Goal: Contribute content: Contribute content

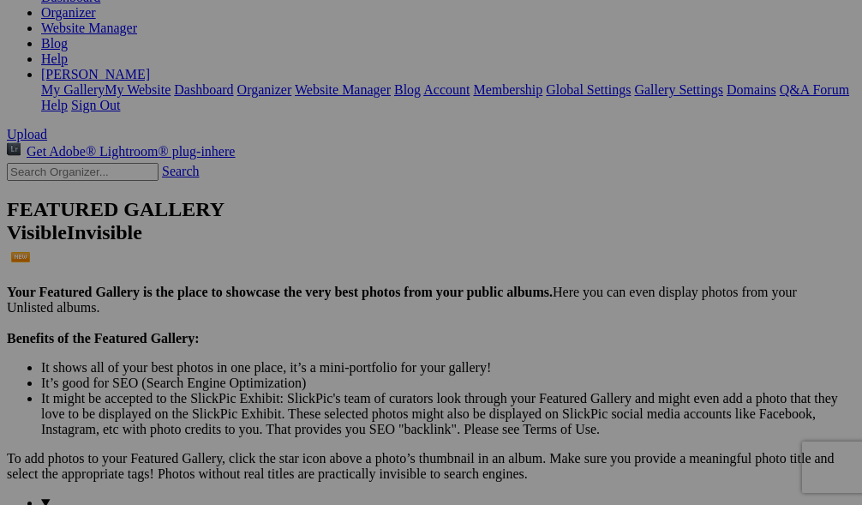
scroll to position [276, 0]
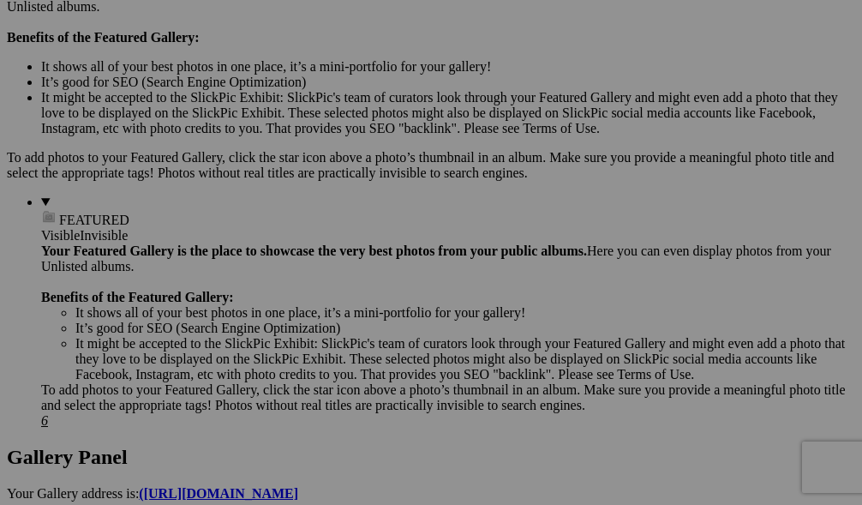
scroll to position [578, 0]
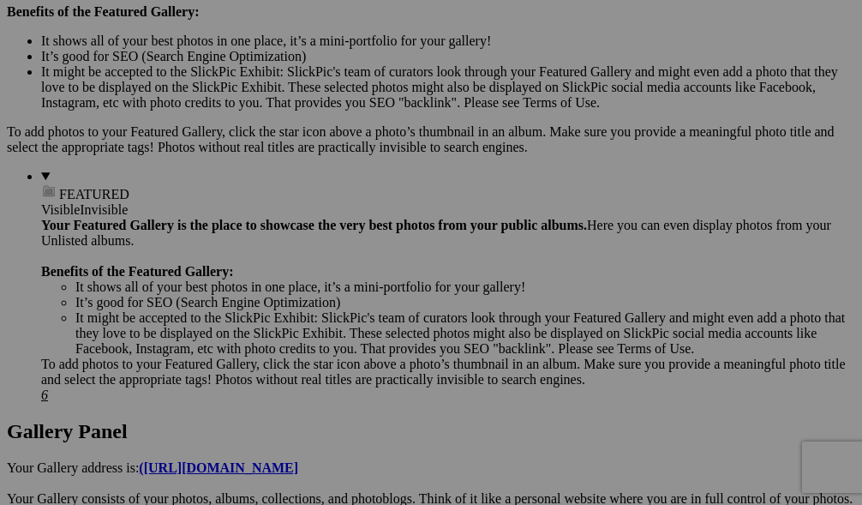
scroll to position [604, 0]
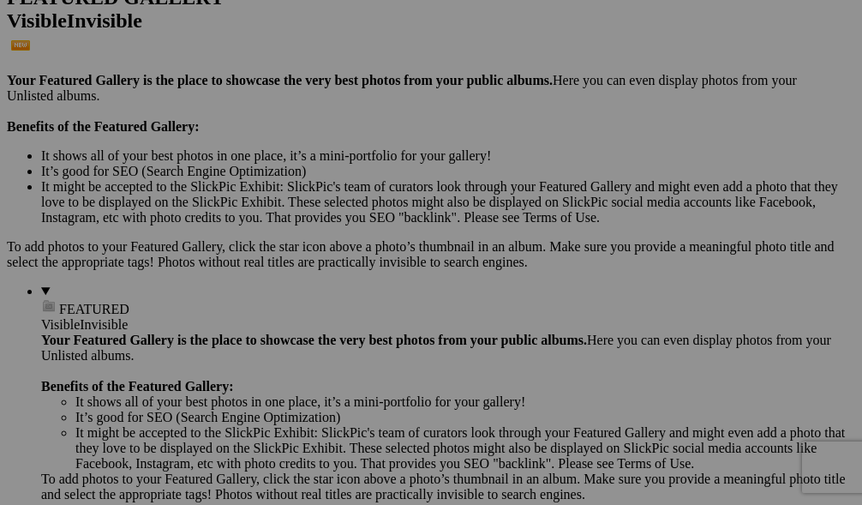
scroll to position [486, 0]
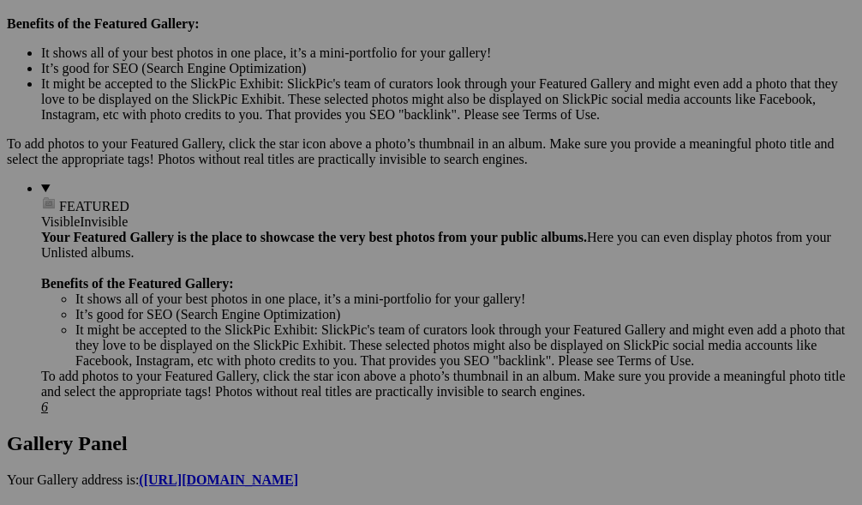
scroll to position [591, 0]
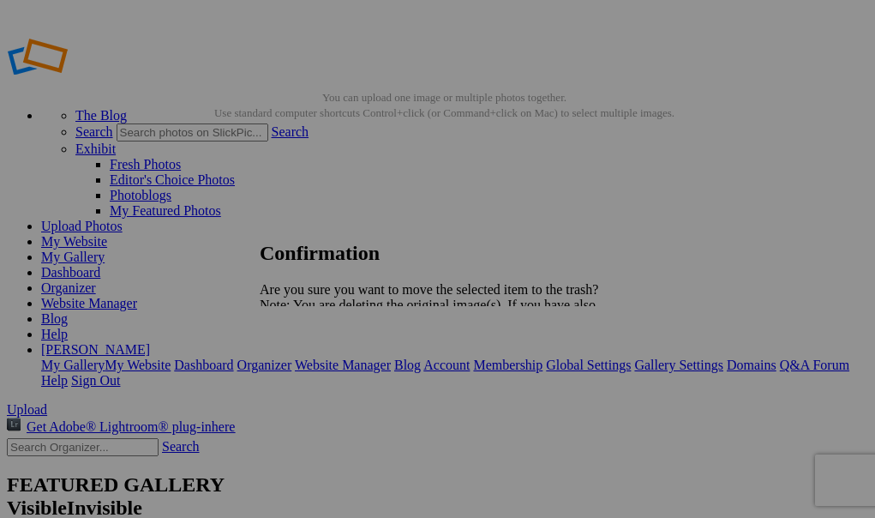
click at [317, 371] on span "Yes" at bounding box center [307, 364] width 20 height 15
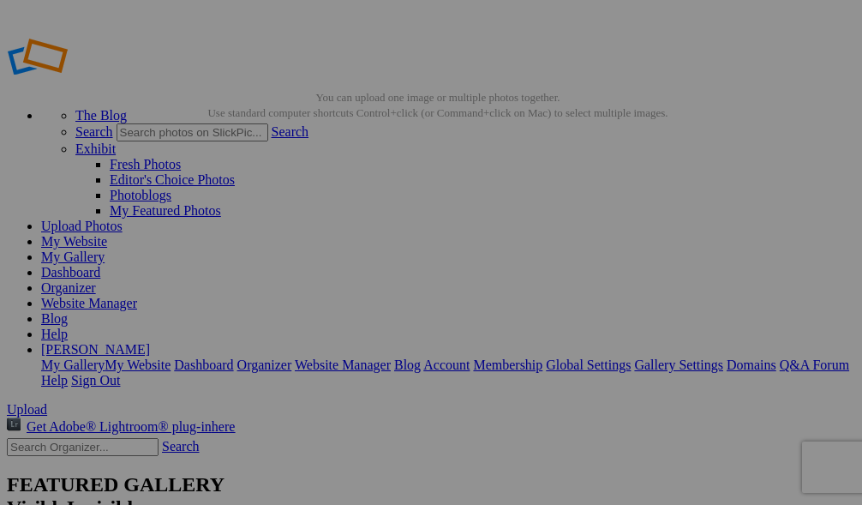
click at [137, 296] on link "Website Manager" at bounding box center [89, 303] width 96 height 15
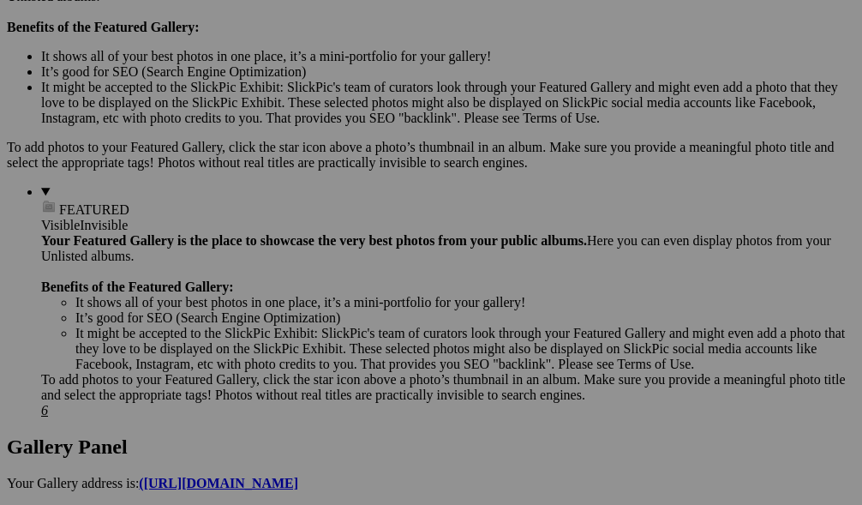
scroll to position [585, 0]
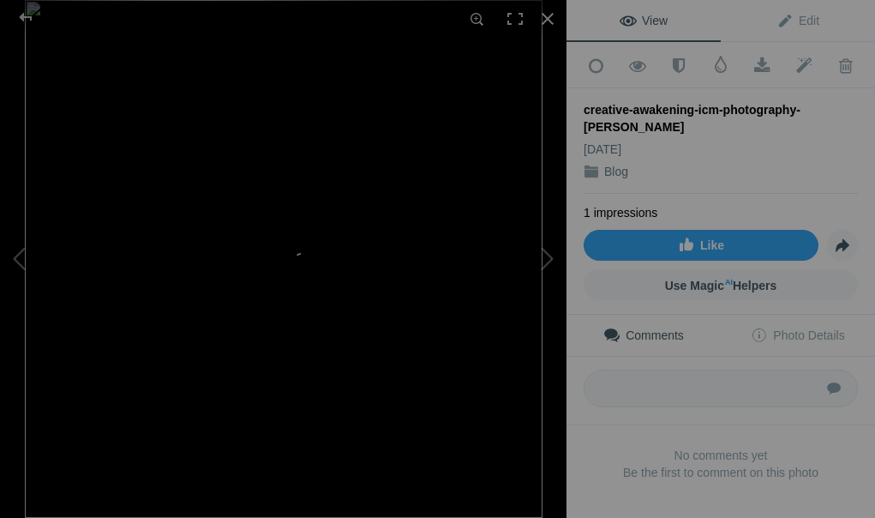
click at [783, 27] on span "Edit" at bounding box center [798, 21] width 43 height 14
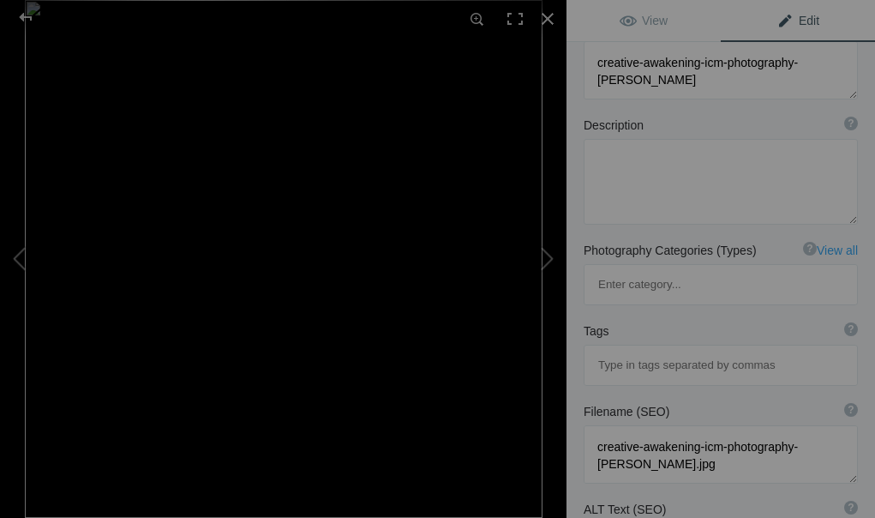
scroll to position [131, 0]
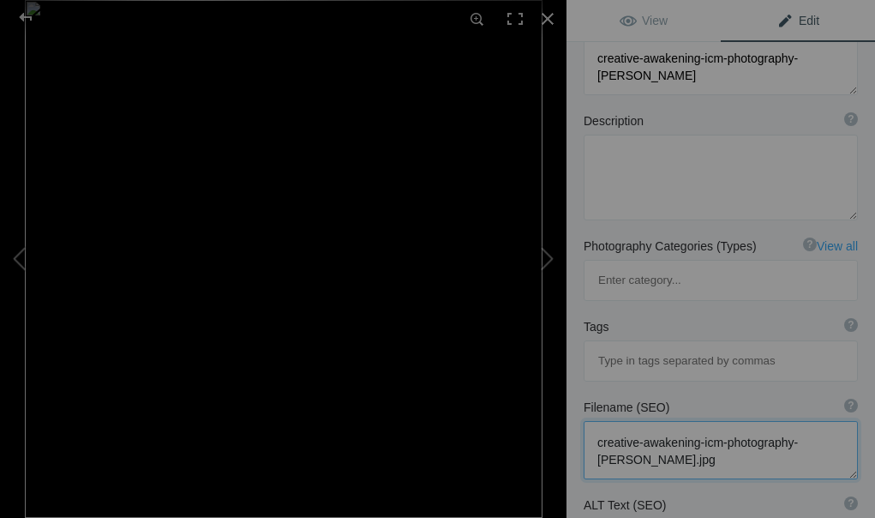
drag, startPoint x: 719, startPoint y: 387, endPoint x: 570, endPoint y: 347, distance: 154.3
click at [570, 390] on div "Filename (SEO) ? Choose a clear, descriptive filename that accurately represent…" at bounding box center [721, 439] width 309 height 98
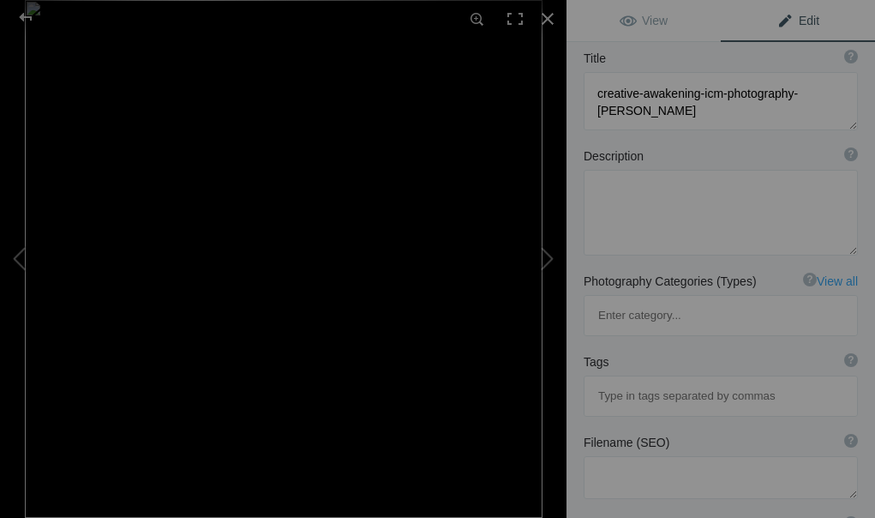
scroll to position [94, 0]
drag, startPoint x: 718, startPoint y: 115, endPoint x: 587, endPoint y: 83, distance: 134.9
click at [587, 83] on textarea at bounding box center [721, 103] width 274 height 58
paste textarea "Creative Seeing in Photography Online Workshop – [PERSON_NAME]"
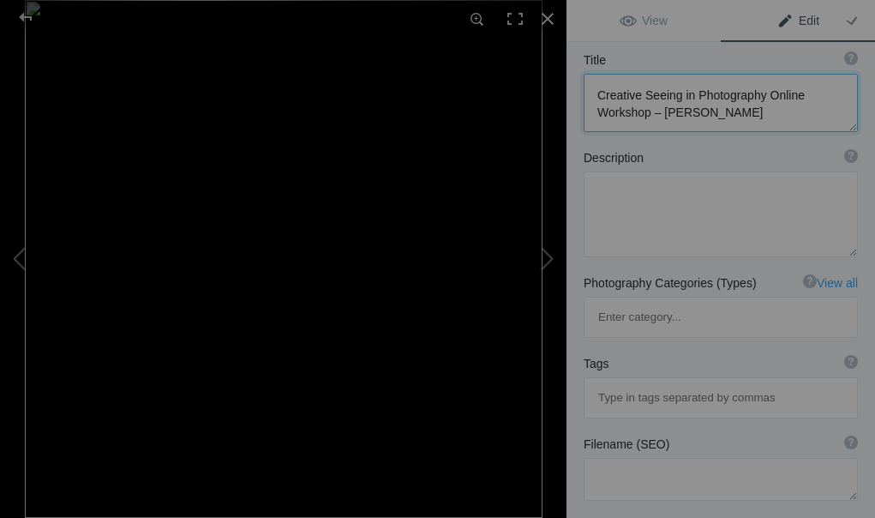
type textarea "Creative Seeing in Photography Online Workshop – [PERSON_NAME]"
click at [627, 202] on textarea at bounding box center [721, 214] width 274 height 86
drag, startPoint x: 627, startPoint y: 202, endPoint x: 634, endPoint y: 209, distance: 9.7
click at [634, 209] on textarea at bounding box center [721, 214] width 274 height 86
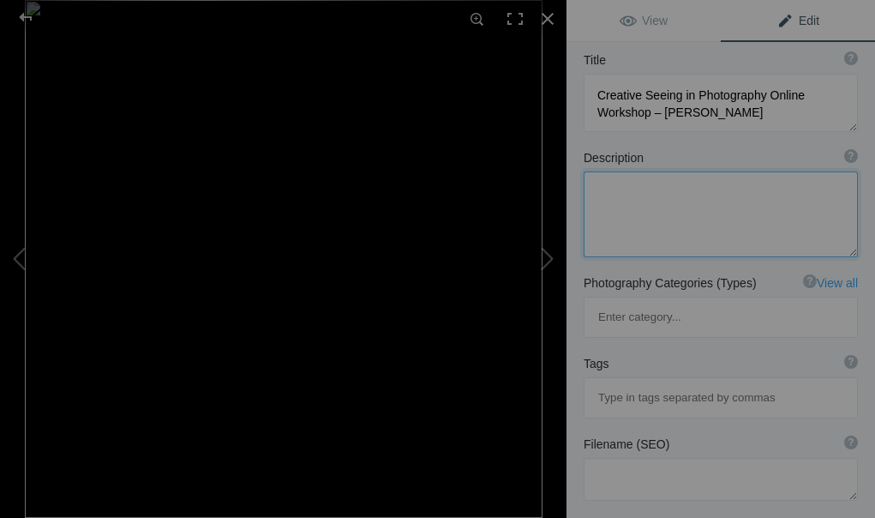
paste textarea "Abstract barn in warm orange light, photographed with Intentional Camera Moveme…"
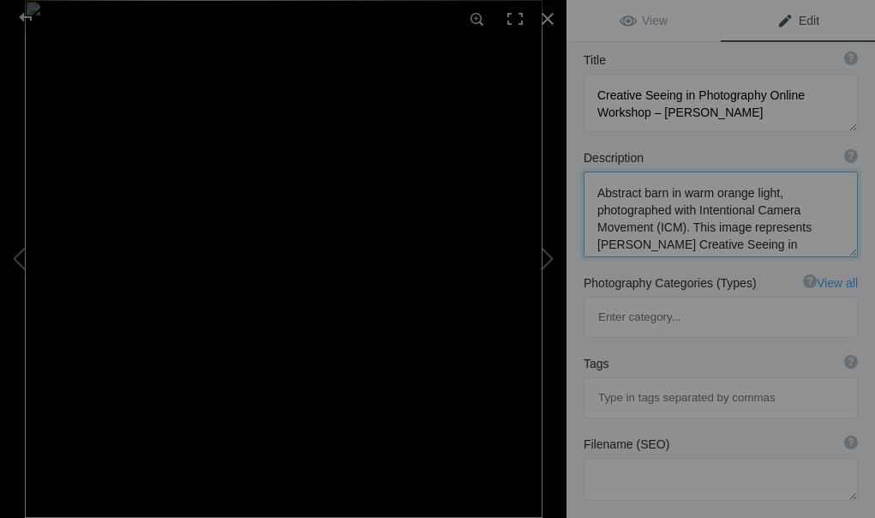
scroll to position [2, 0]
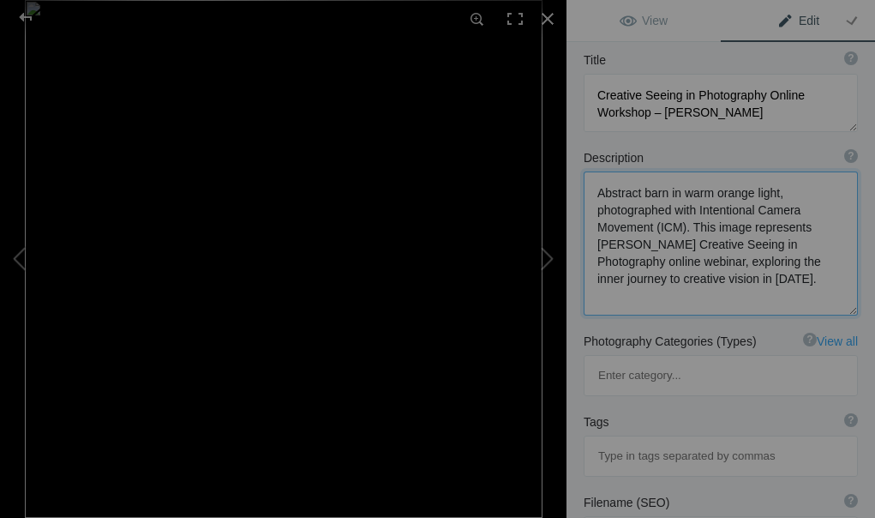
type textarea "Abstract barn in warm orange light, photographed with Intentional Camera Moveme…"
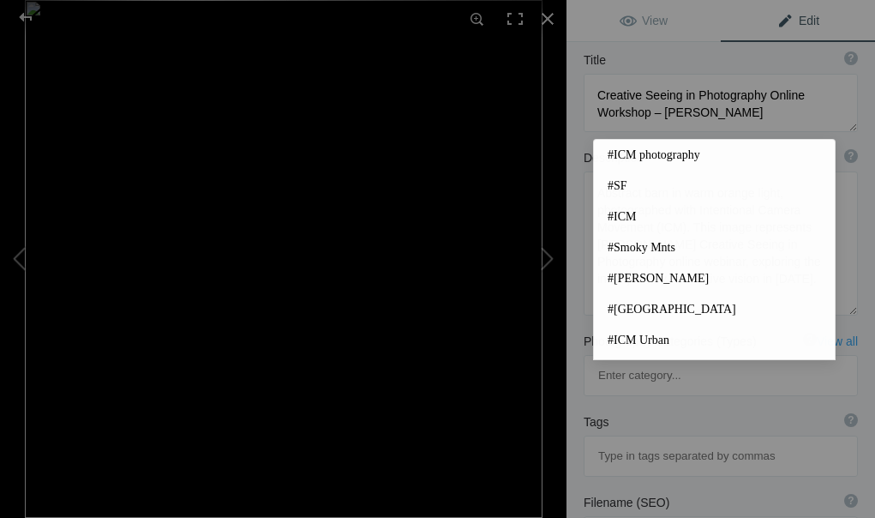
click at [651, 441] on input at bounding box center [720, 456] width 255 height 31
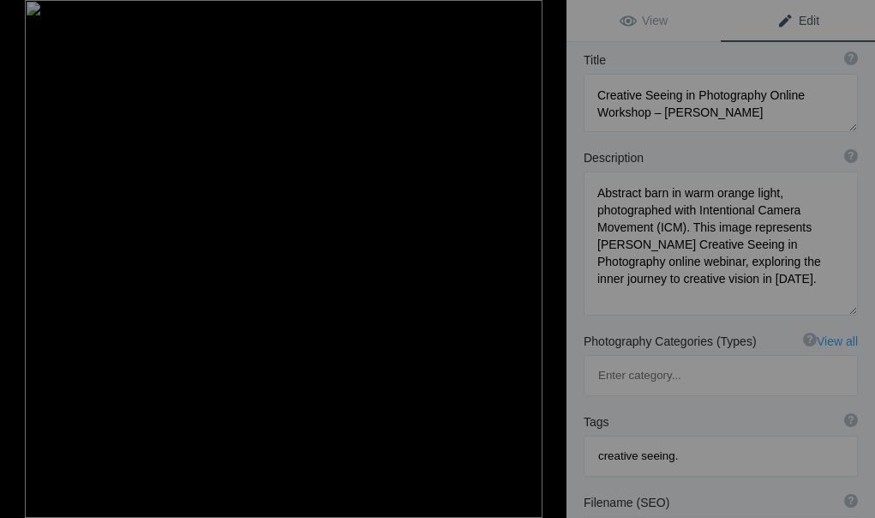
type input "creative seeing"
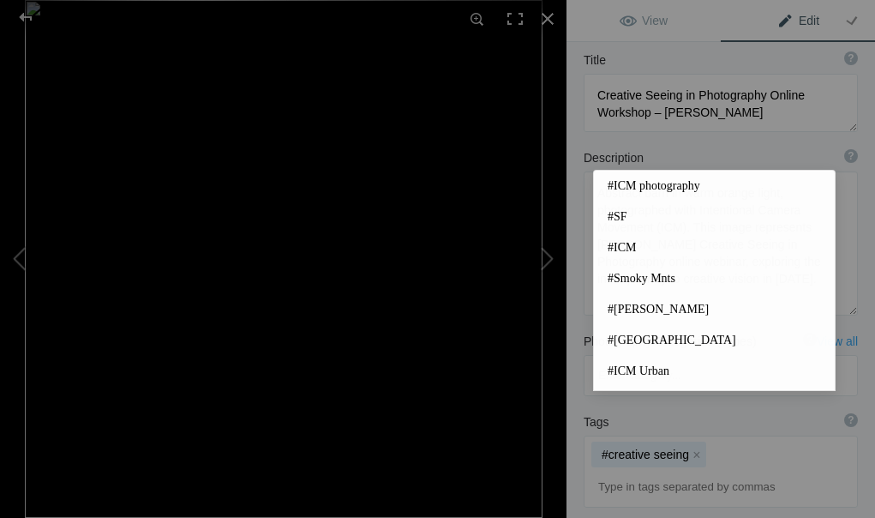
click at [671, 189] on span "#ICM photography" at bounding box center [714, 185] width 213 height 17
click at [662, 471] on input at bounding box center [720, 486] width 255 height 31
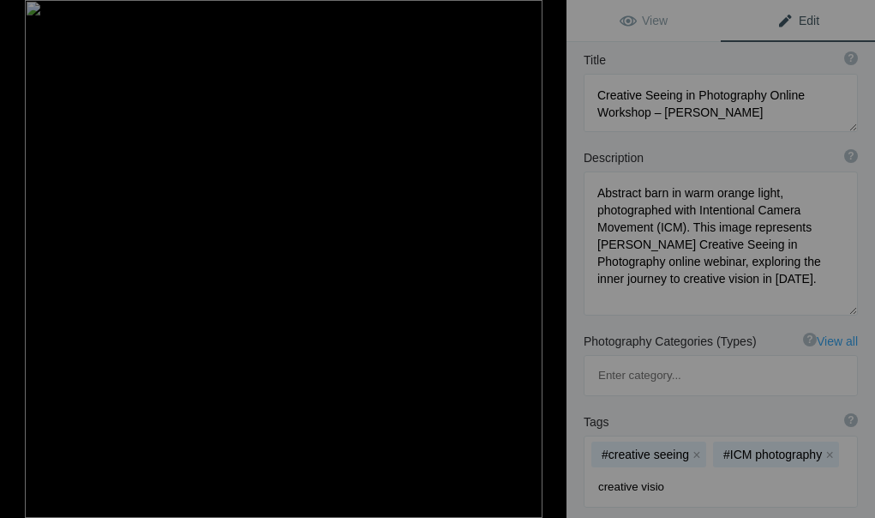
type input "creative vision"
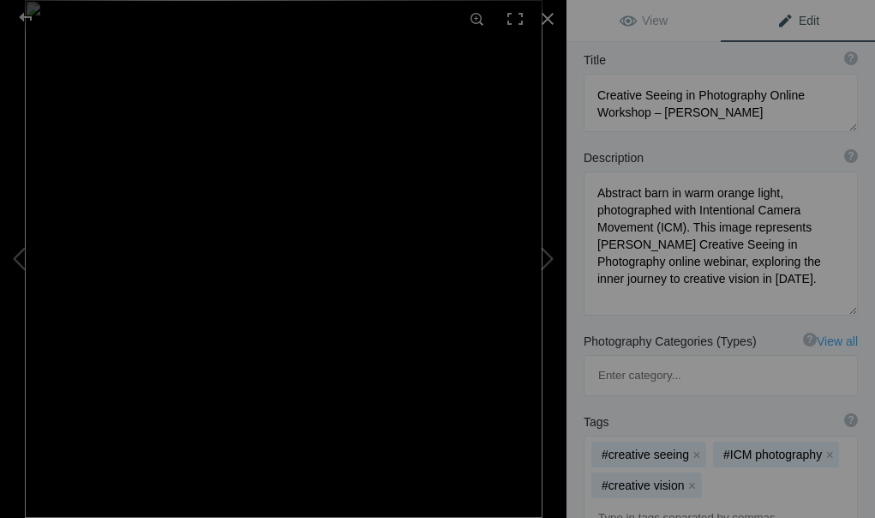
click at [674, 502] on input at bounding box center [720, 517] width 255 height 31
type input "photography workshop"
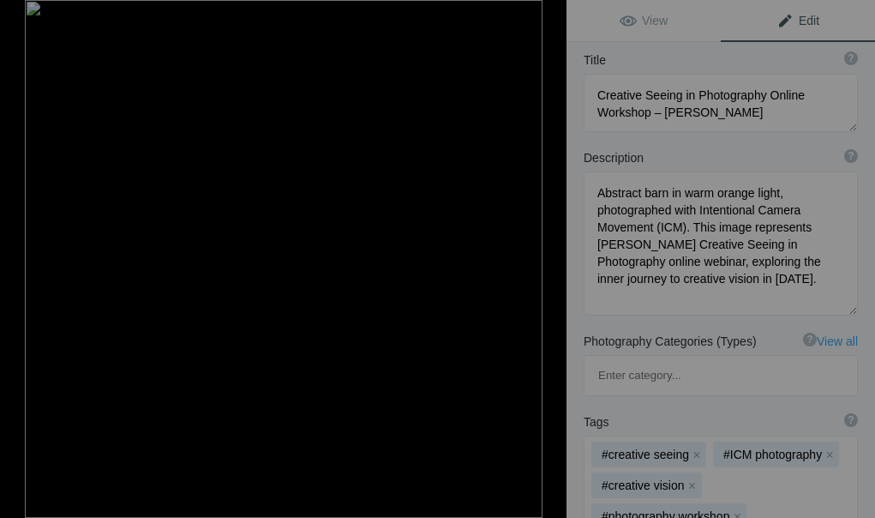
type input "online photography webinar"
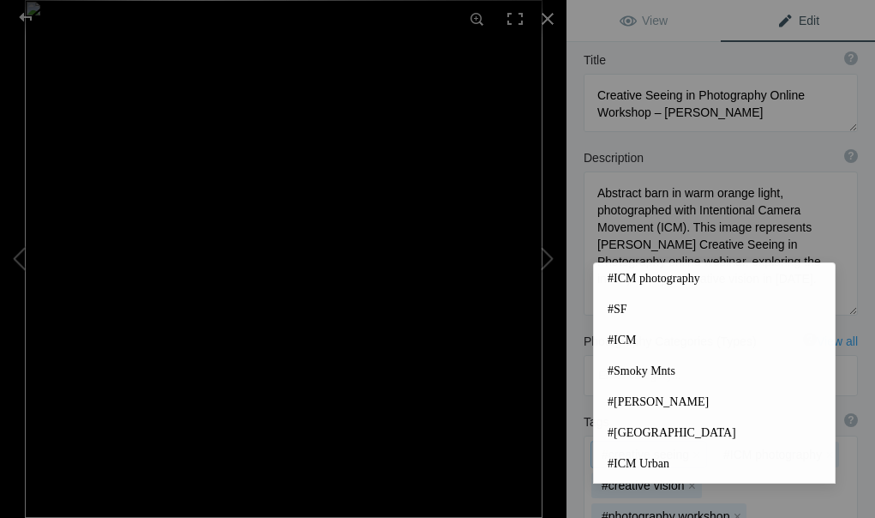
click at [590, 436] on div "#creative seeing x #ICM photography x #creative vision x #photography workshop …" at bounding box center [721, 517] width 273 height 163
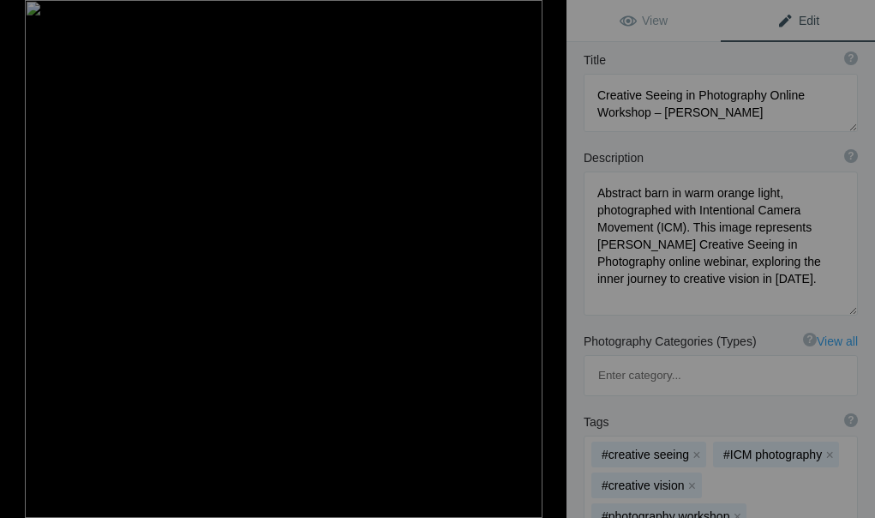
type input "photography creativity"
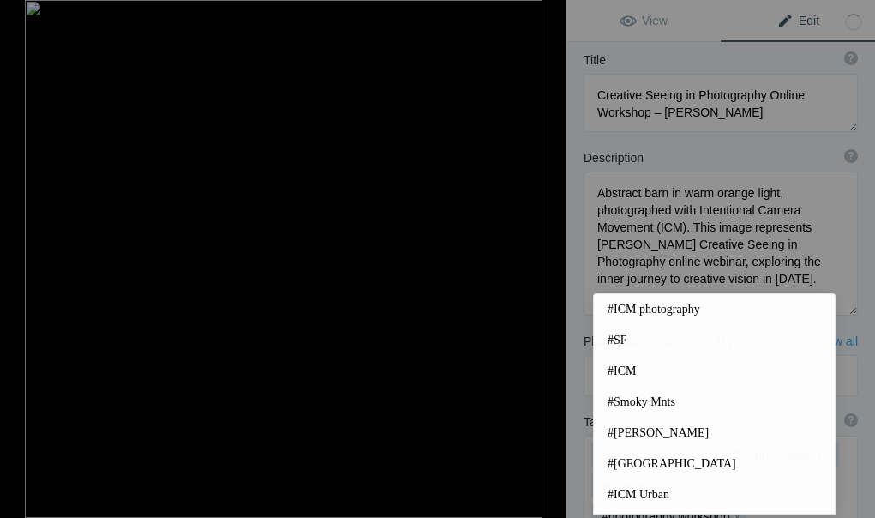
scroll to position [112, 0]
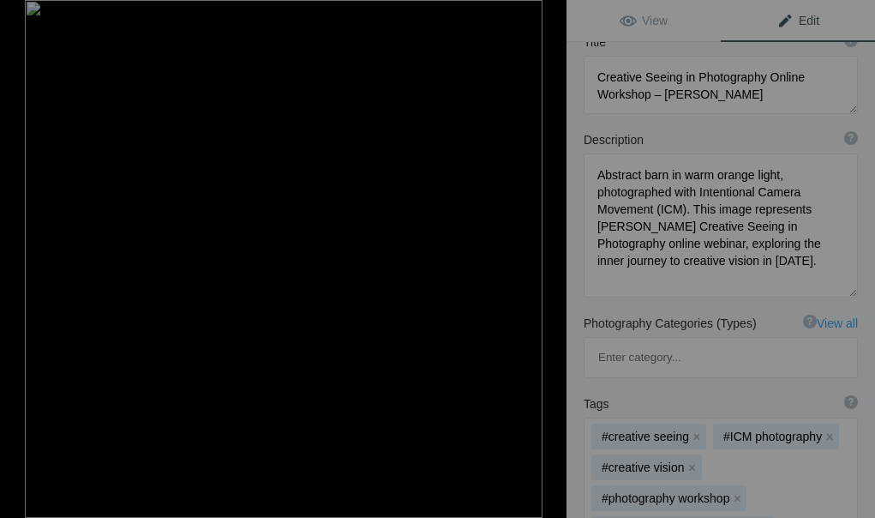
type input "creative photography"
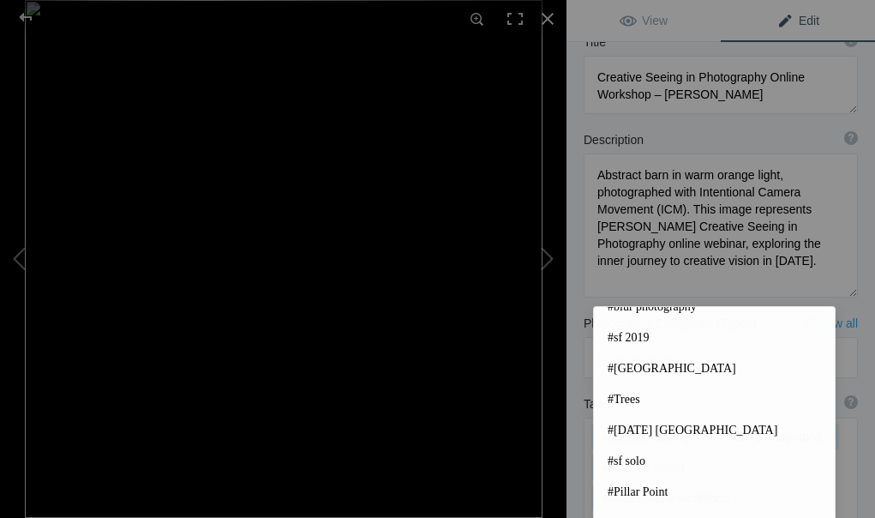
scroll to position [294, 0]
click at [854, 411] on div "Tags ? Tags are keywords that describe images. For SEO purposes, do not tag pho…" at bounding box center [721, 520] width 309 height 266
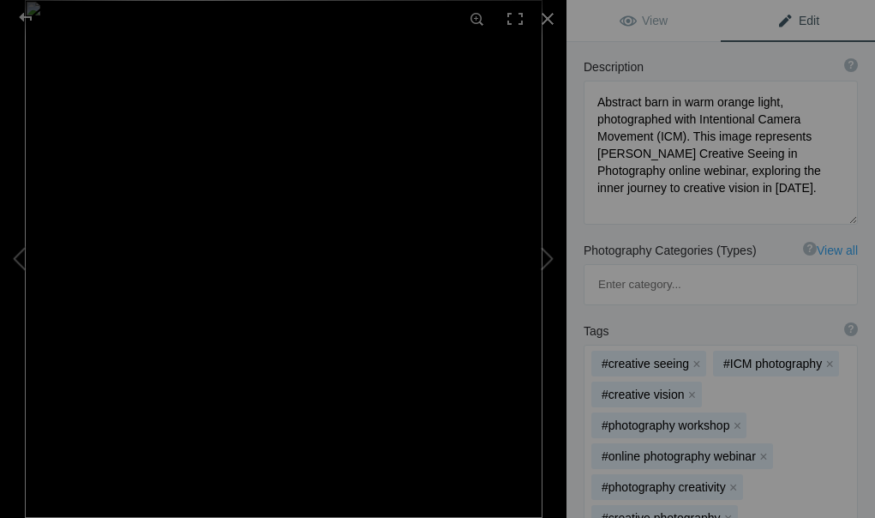
scroll to position [221, 0]
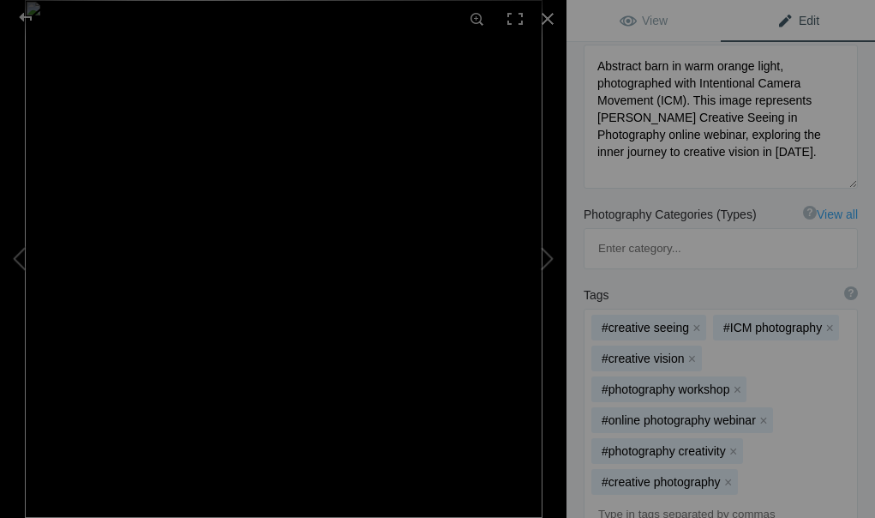
click at [674, 499] on input at bounding box center [720, 514] width 255 height 31
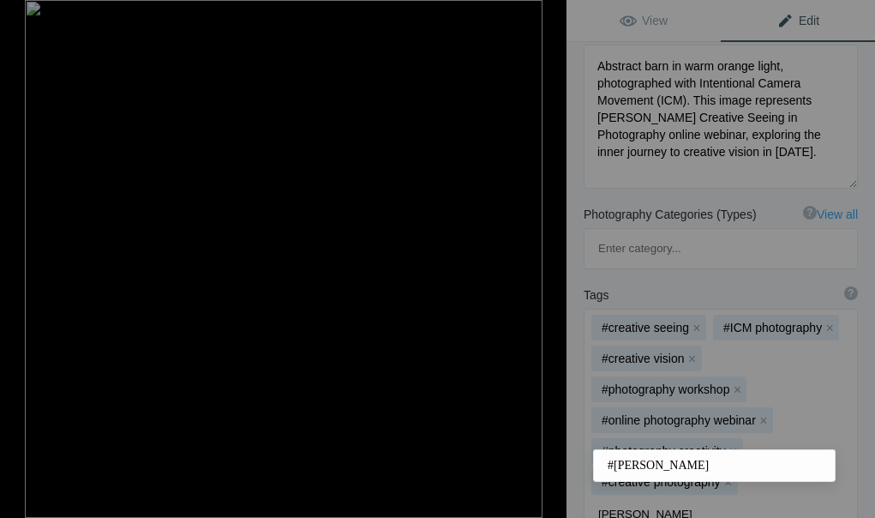
type input "[PERSON_NAME]"
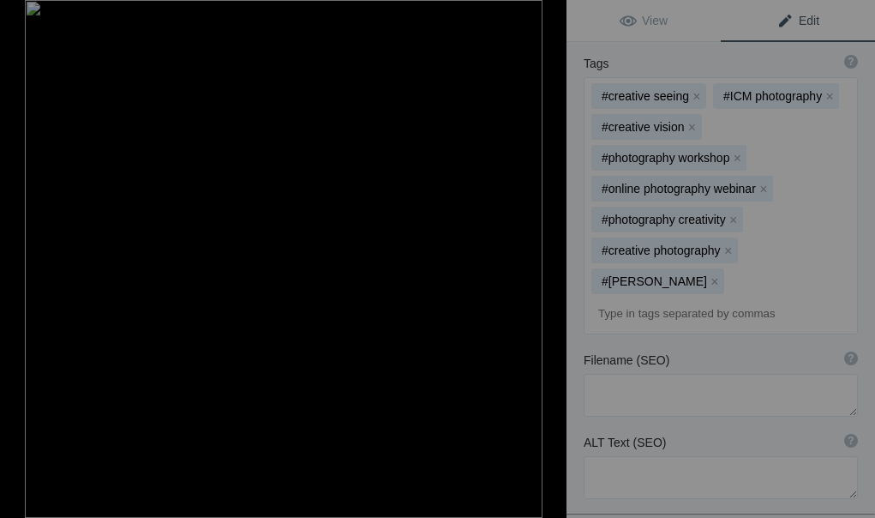
scroll to position [457, 0]
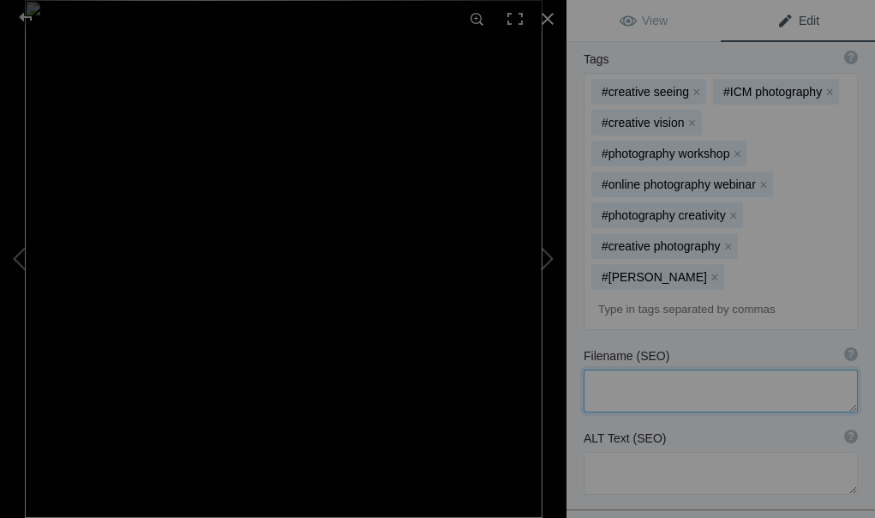
click at [624, 369] on textarea at bounding box center [721, 390] width 274 height 43
paste textarea "creative-seeing-in-photography-online-workshop-[PERSON_NAME].jpg"
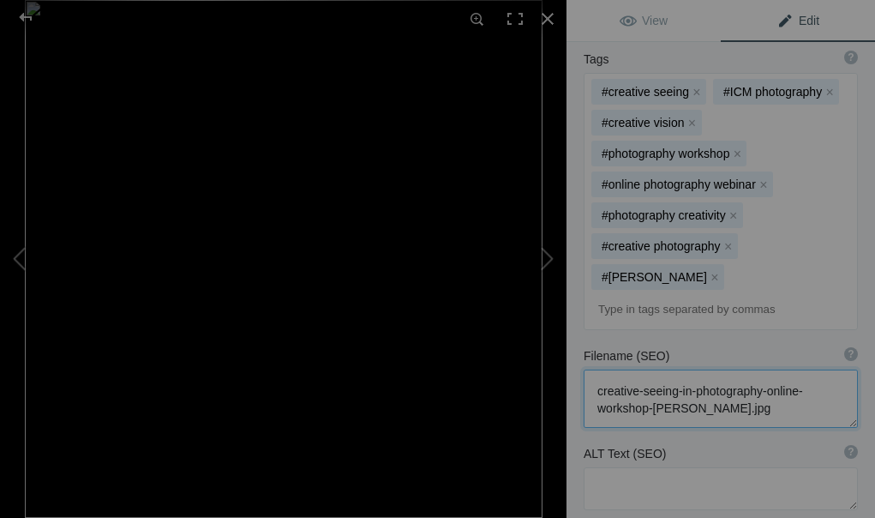
scroll to position [2, 0]
type textarea "creative-seeing-in-photography-online-workshop-[PERSON_NAME].jpg"
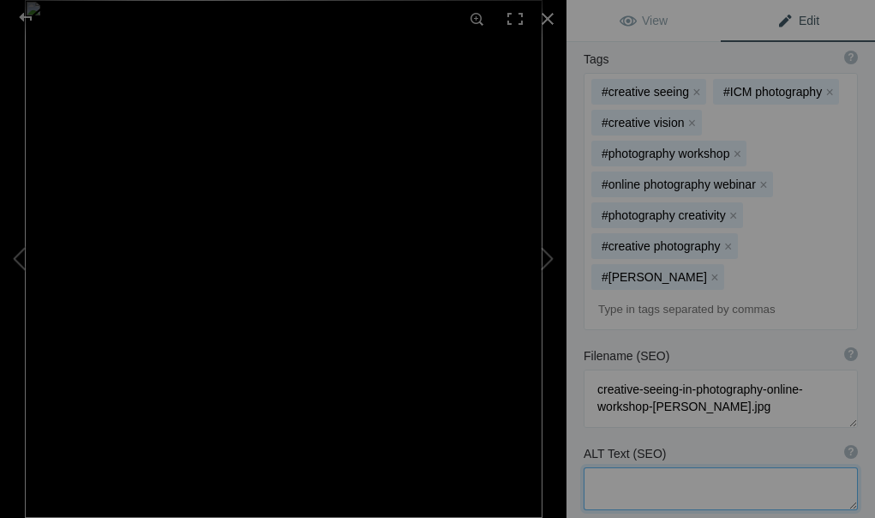
click at [644, 467] on textarea at bounding box center [721, 488] width 274 height 43
paste textarea "Abstract barn in orange light – creative photography by [PERSON_NAME] for the C…"
type textarea "Abstract barn in orange light – creative photography by [PERSON_NAME] for the C…"
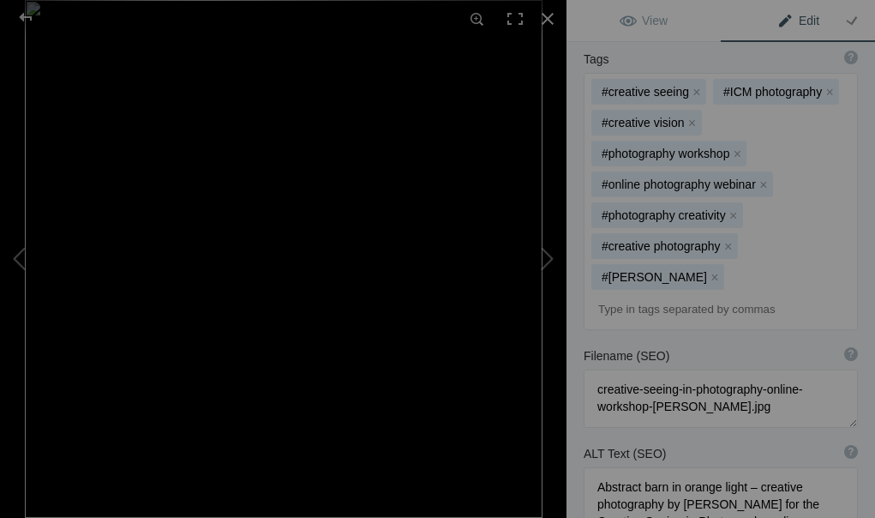
click at [746, 504] on div "Title ? Photo title is one of the highest used Search Engine ranking criteria a…" at bounding box center [721, 237] width 309 height 1130
click at [660, 17] on span "View" at bounding box center [644, 21] width 48 height 14
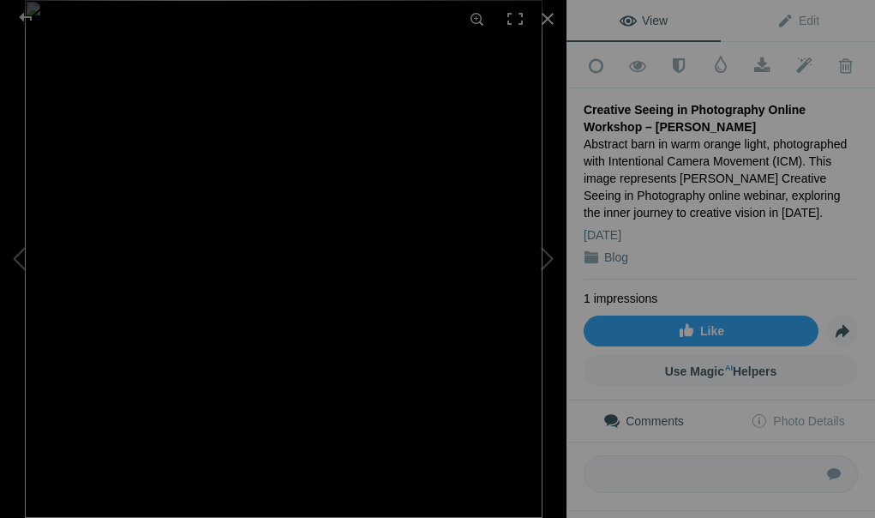
click at [796, 20] on span "Edit" at bounding box center [798, 21] width 43 height 14
